Goal: Task Accomplishment & Management: Manage account settings

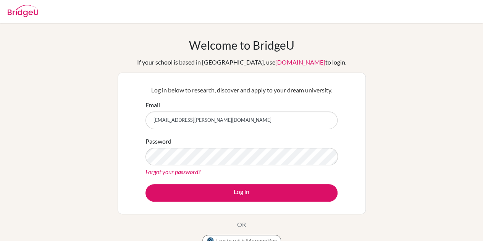
type input "[EMAIL_ADDRESS][PERSON_NAME][DOMAIN_NAME]"
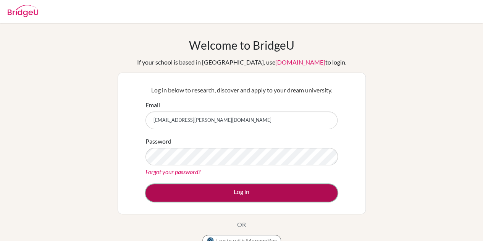
click at [212, 196] on button "Log in" at bounding box center [241, 193] width 192 height 18
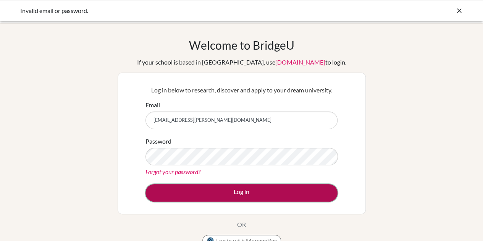
click at [207, 198] on button "Log in" at bounding box center [241, 193] width 192 height 18
click at [220, 194] on button "Log in" at bounding box center [241, 193] width 192 height 18
